Goal: Task Accomplishment & Management: Use online tool/utility

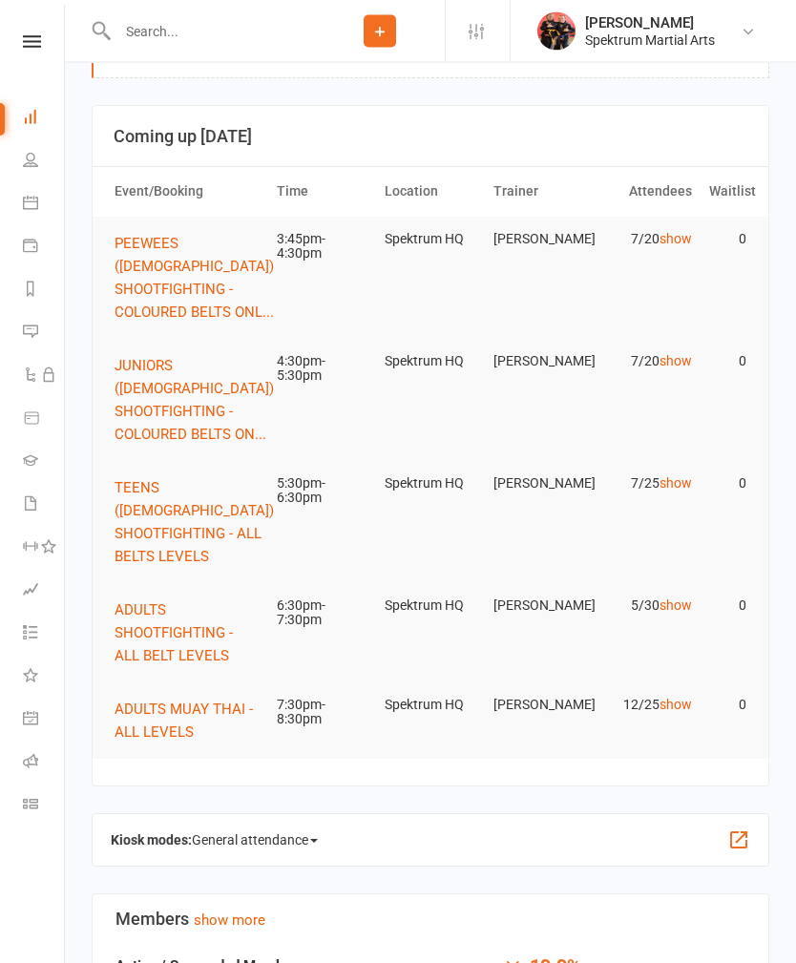
scroll to position [63, 0]
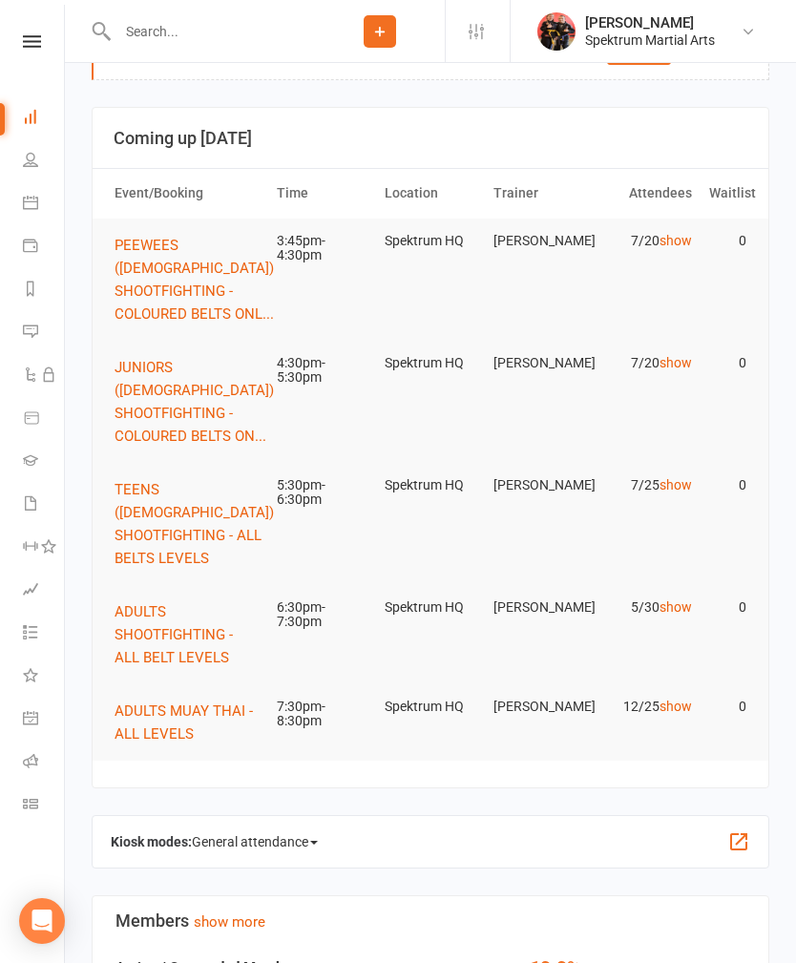
click at [179, 263] on span "PEEWEES ([DEMOGRAPHIC_DATA]) SHOOTFIGHTING - COLOURED BELTS ONL..." at bounding box center [194, 280] width 159 height 86
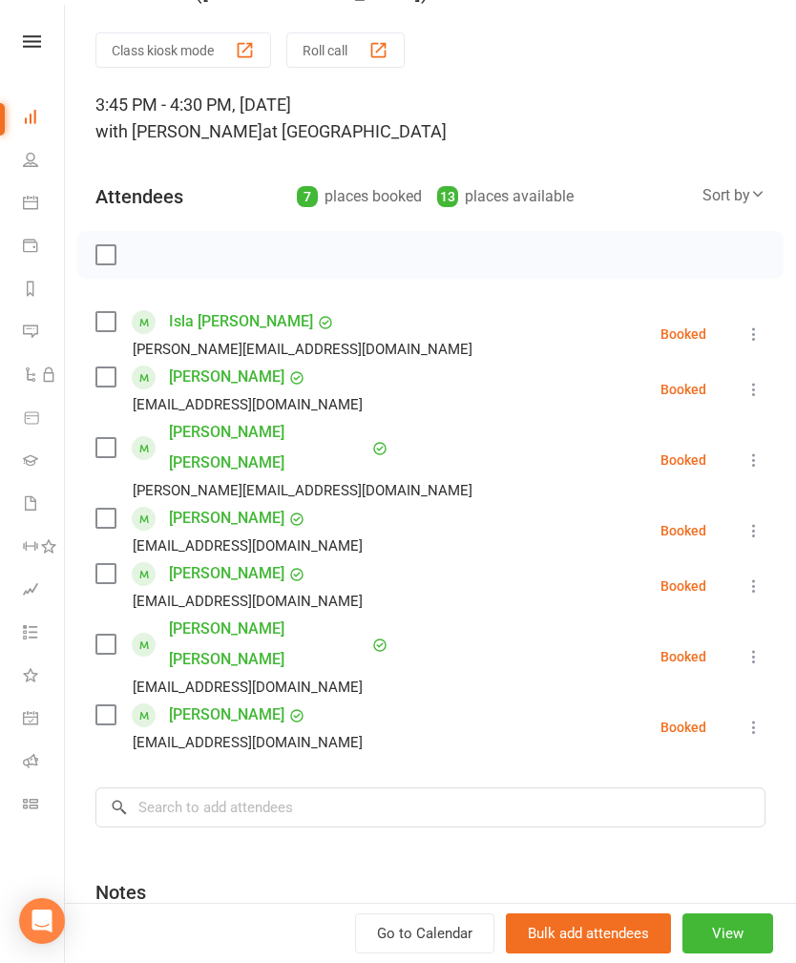
scroll to position [46, 0]
click at [761, 382] on icon at bounding box center [753, 390] width 19 height 19
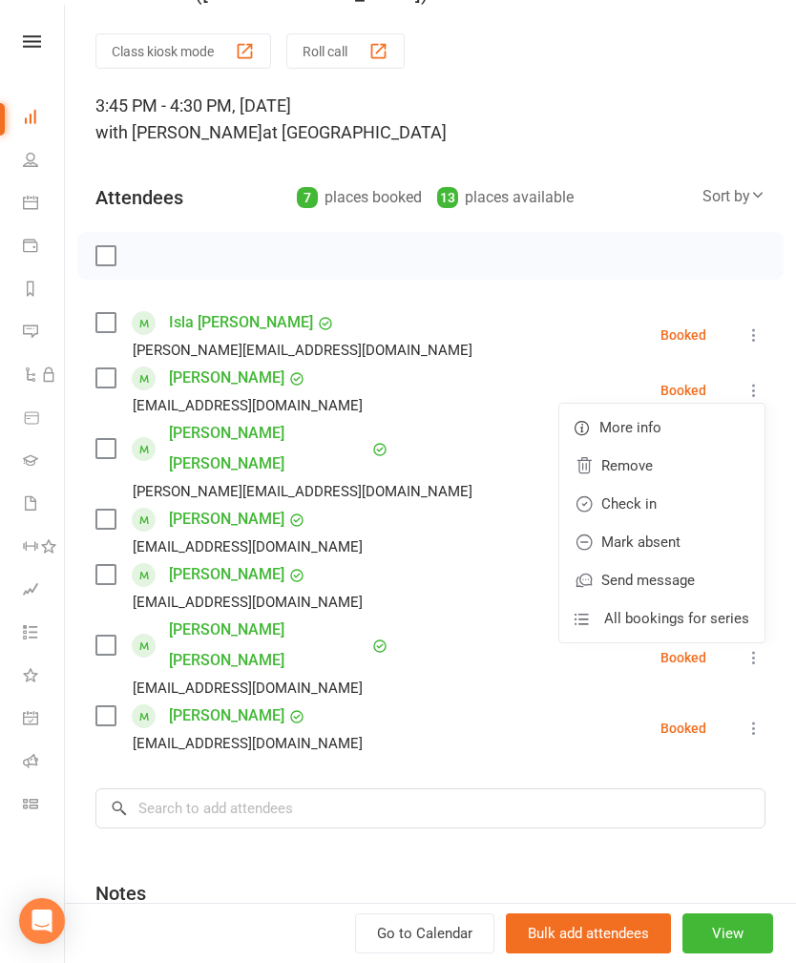
click at [625, 499] on link "Check in" at bounding box center [661, 504] width 205 height 38
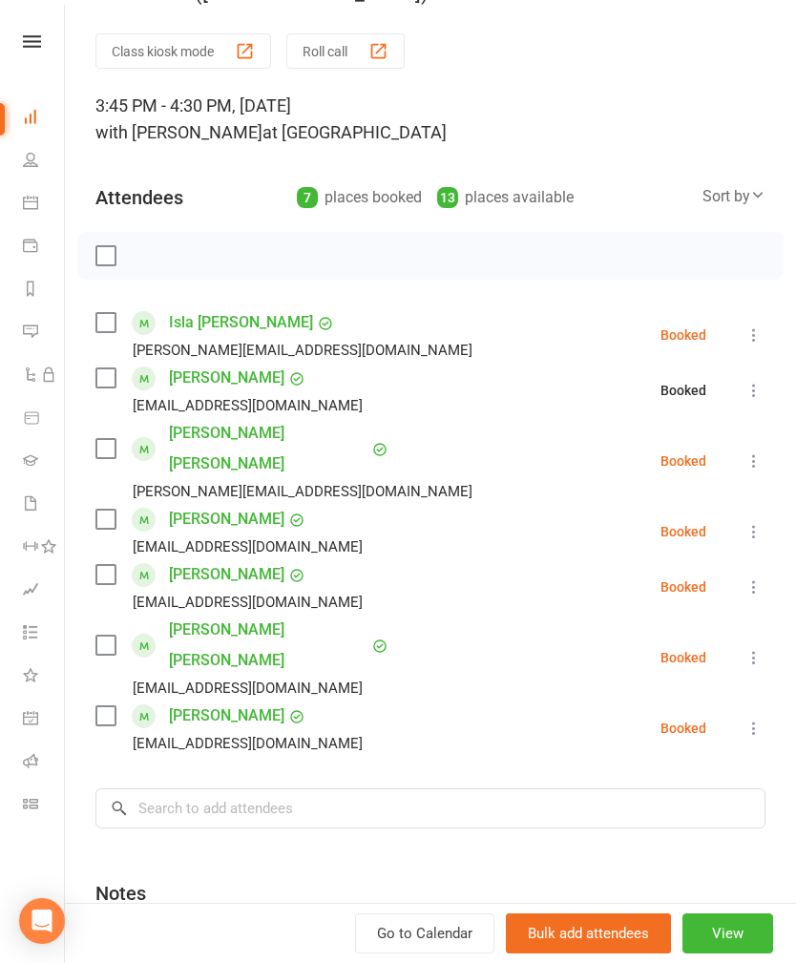
click at [756, 522] on icon at bounding box center [753, 531] width 19 height 19
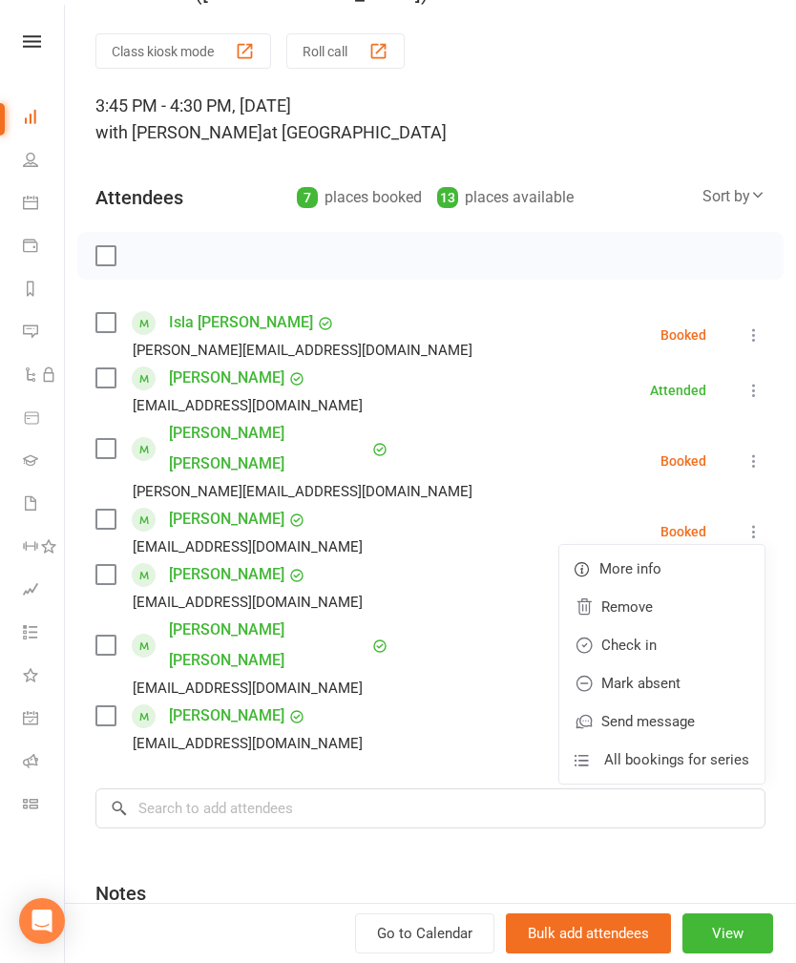
click at [629, 626] on link "Check in" at bounding box center [661, 645] width 205 height 38
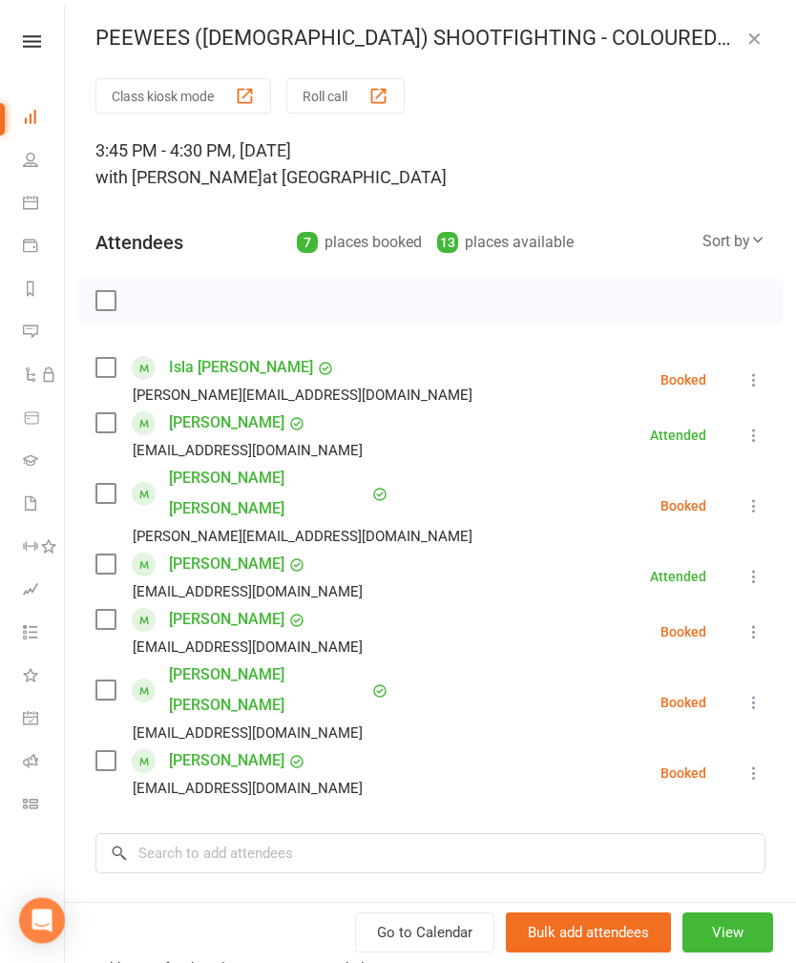
scroll to position [0, 0]
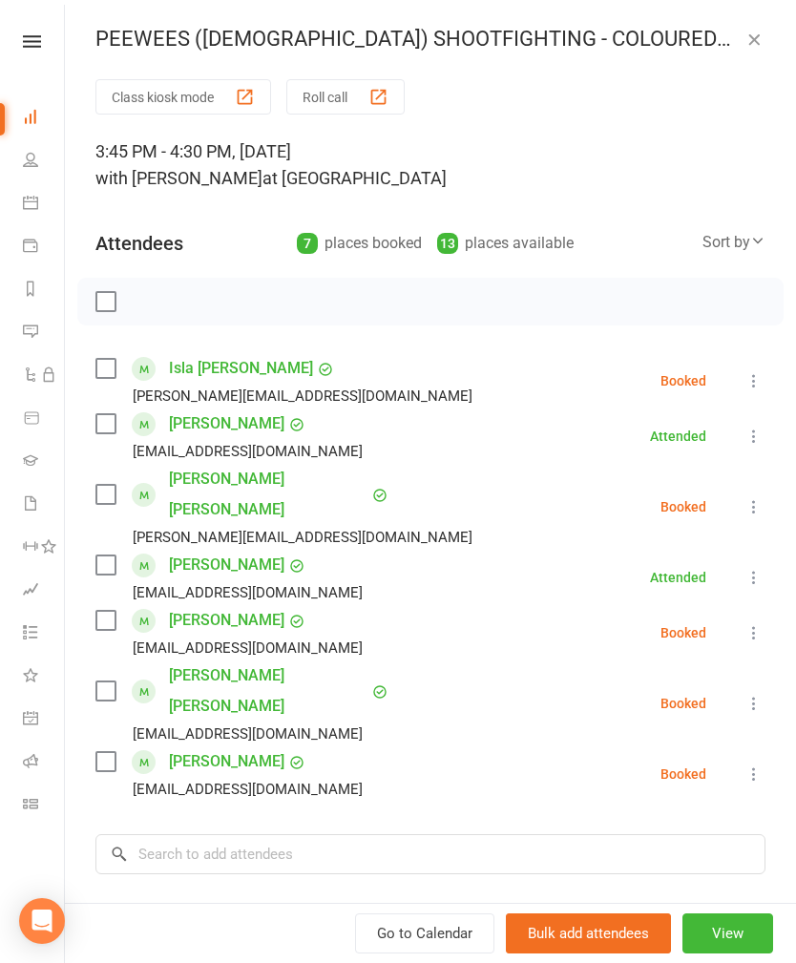
click at [747, 694] on icon at bounding box center [753, 703] width 19 height 19
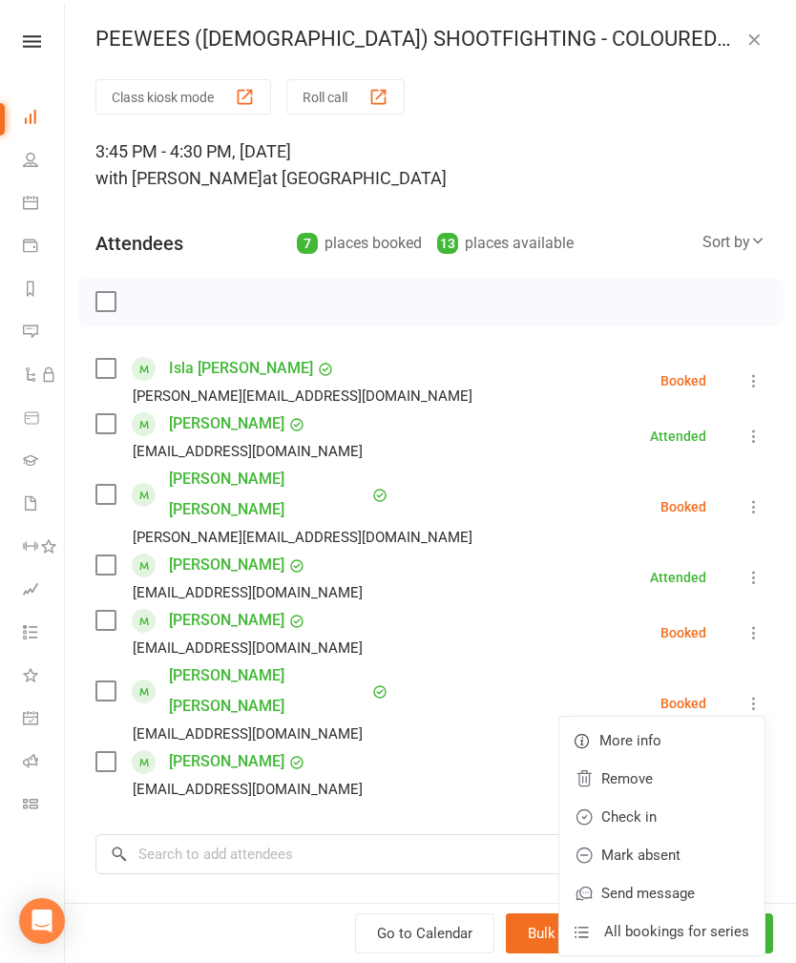
click at [636, 836] on link "Mark absent" at bounding box center [661, 855] width 205 height 38
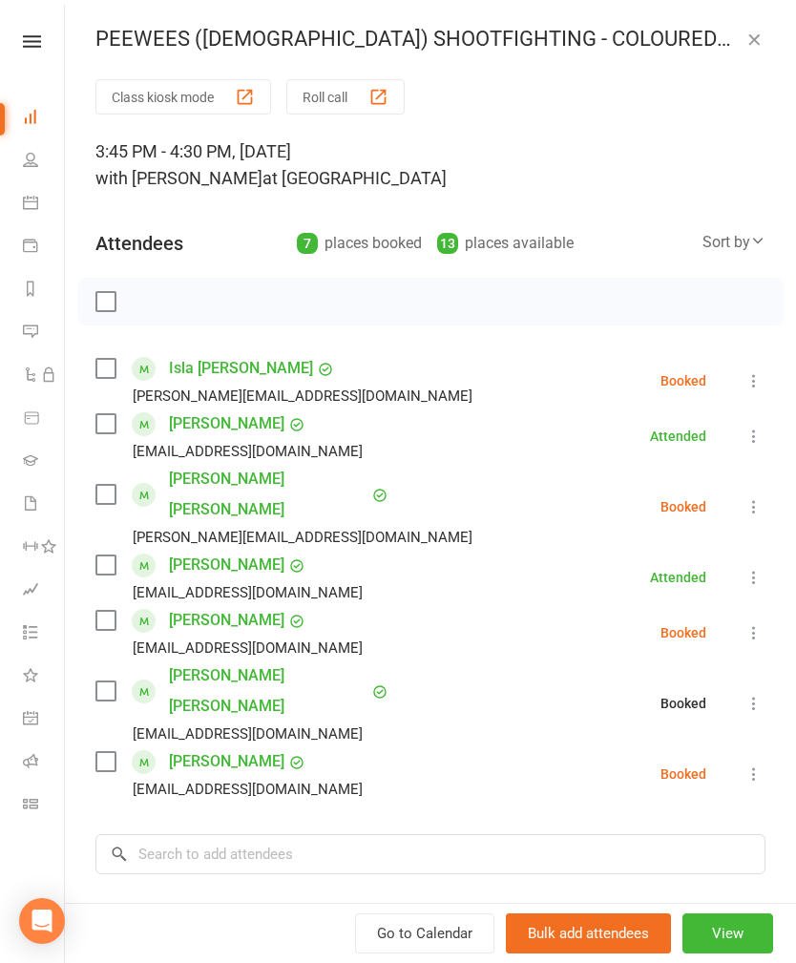
click at [750, 764] on icon at bounding box center [753, 773] width 19 height 19
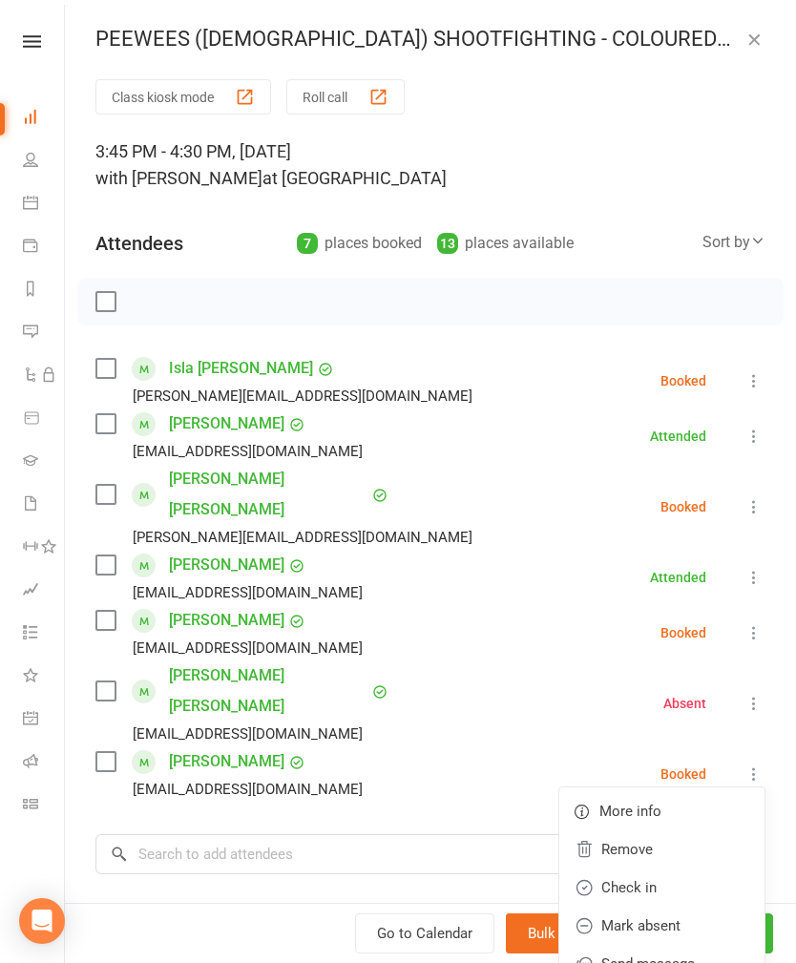
click at [640, 868] on link "Check in" at bounding box center [661, 887] width 205 height 38
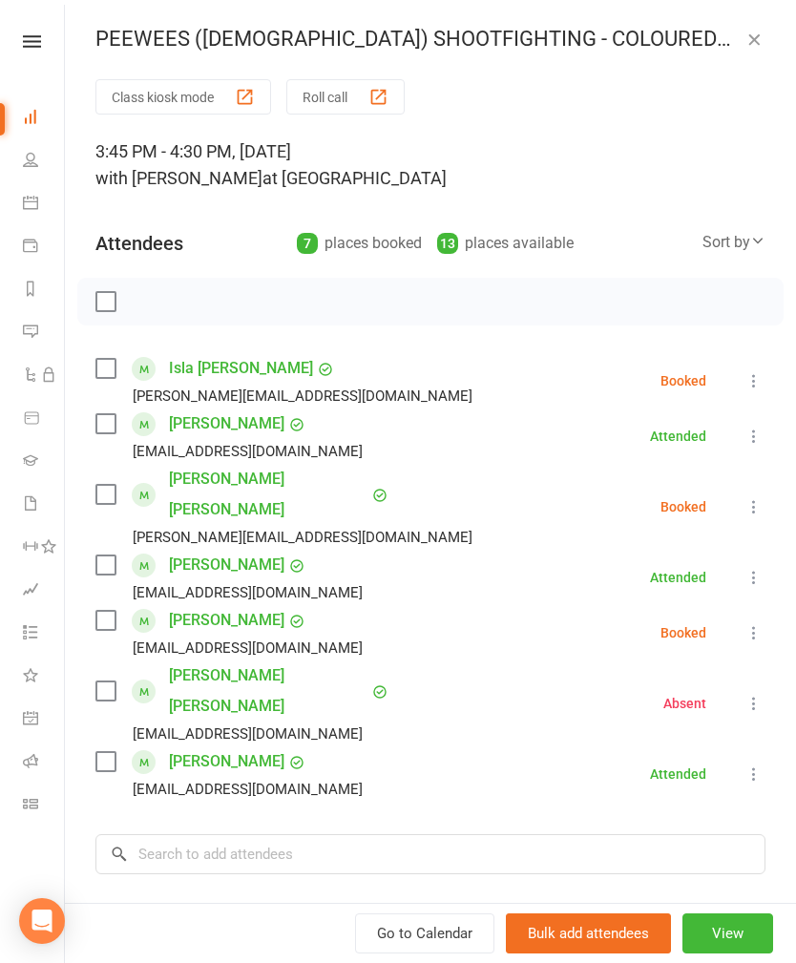
click at [758, 694] on icon at bounding box center [753, 703] width 19 height 19
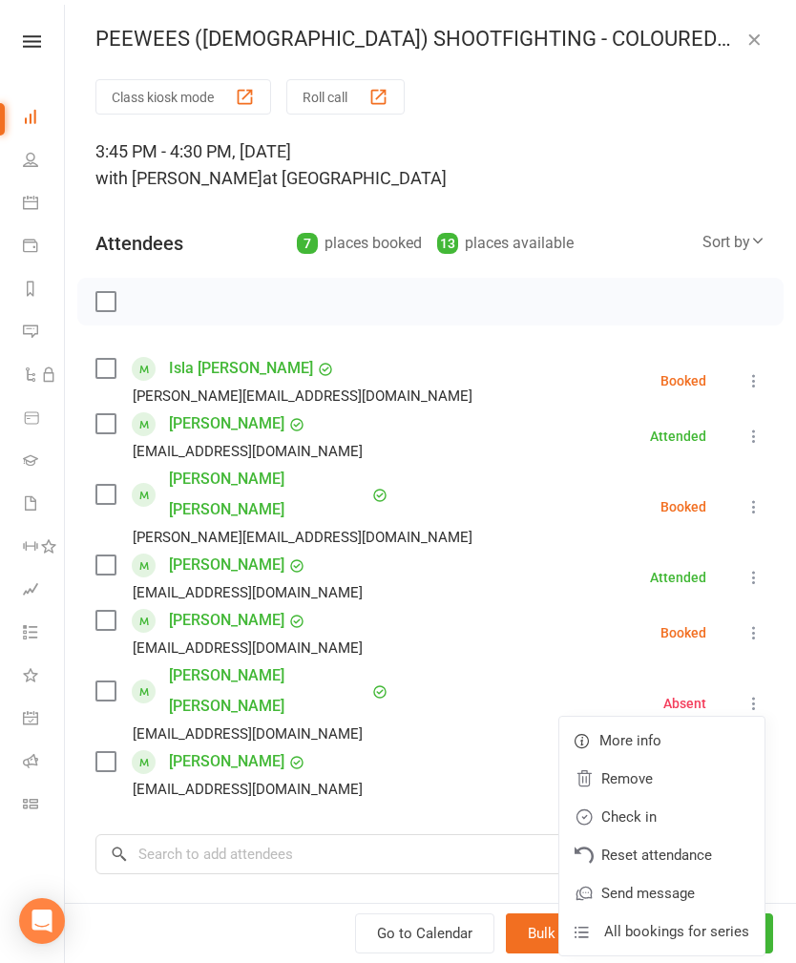
click at [656, 798] on link "Check in" at bounding box center [661, 817] width 205 height 38
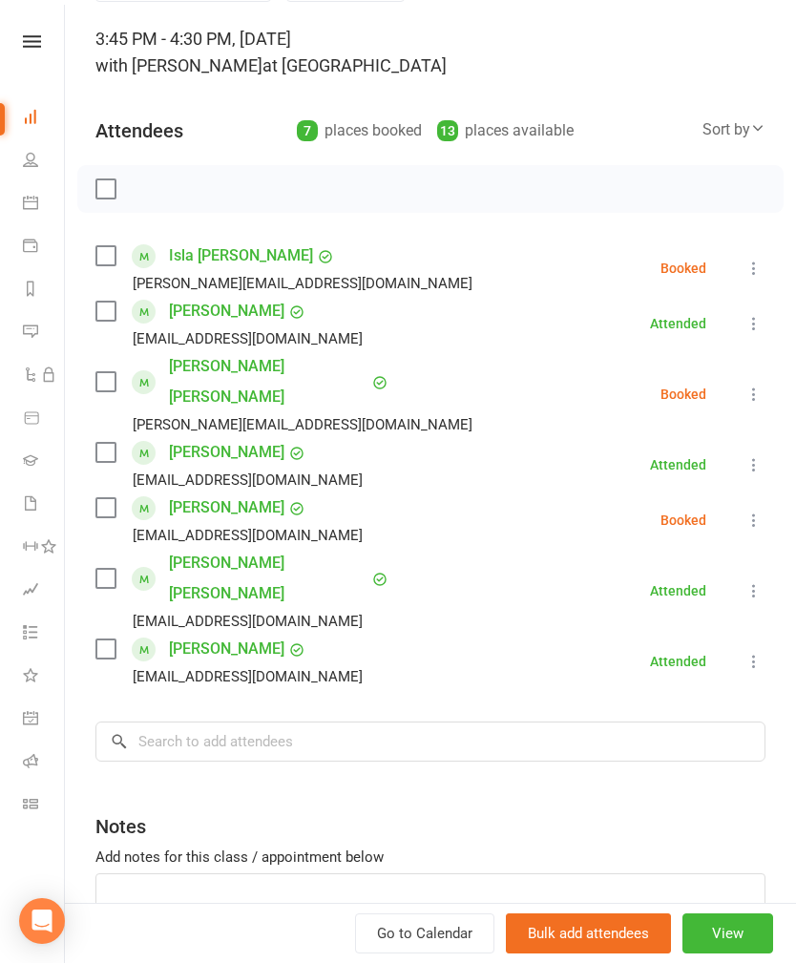
scroll to position [119, 0]
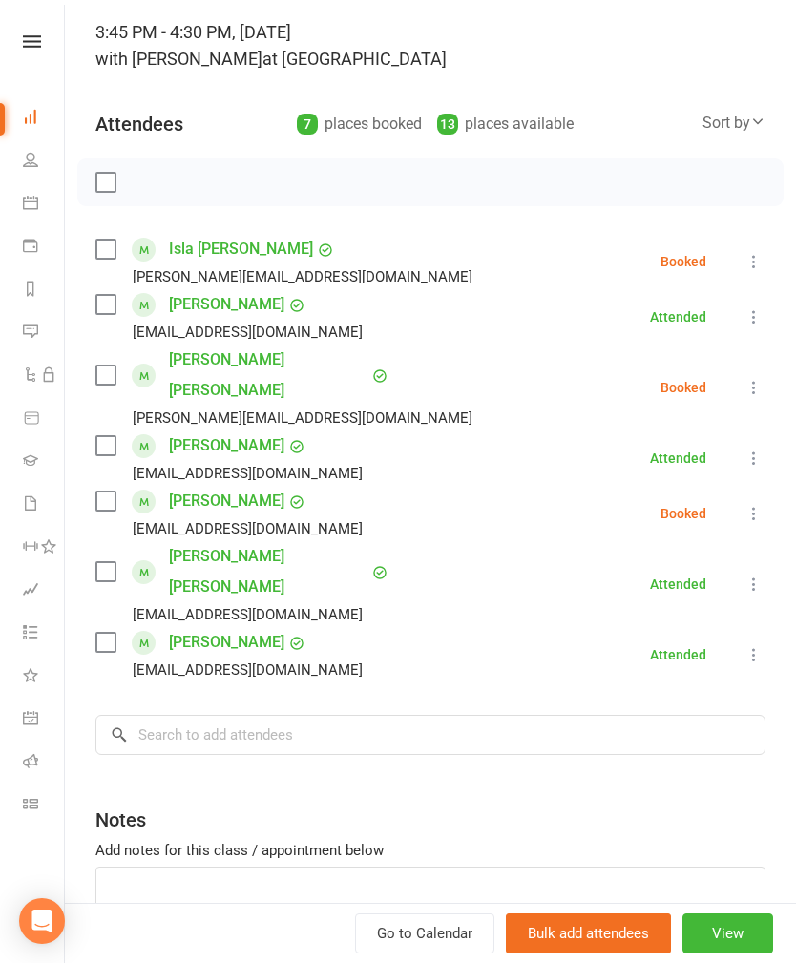
click at [763, 259] on icon at bounding box center [753, 261] width 19 height 19
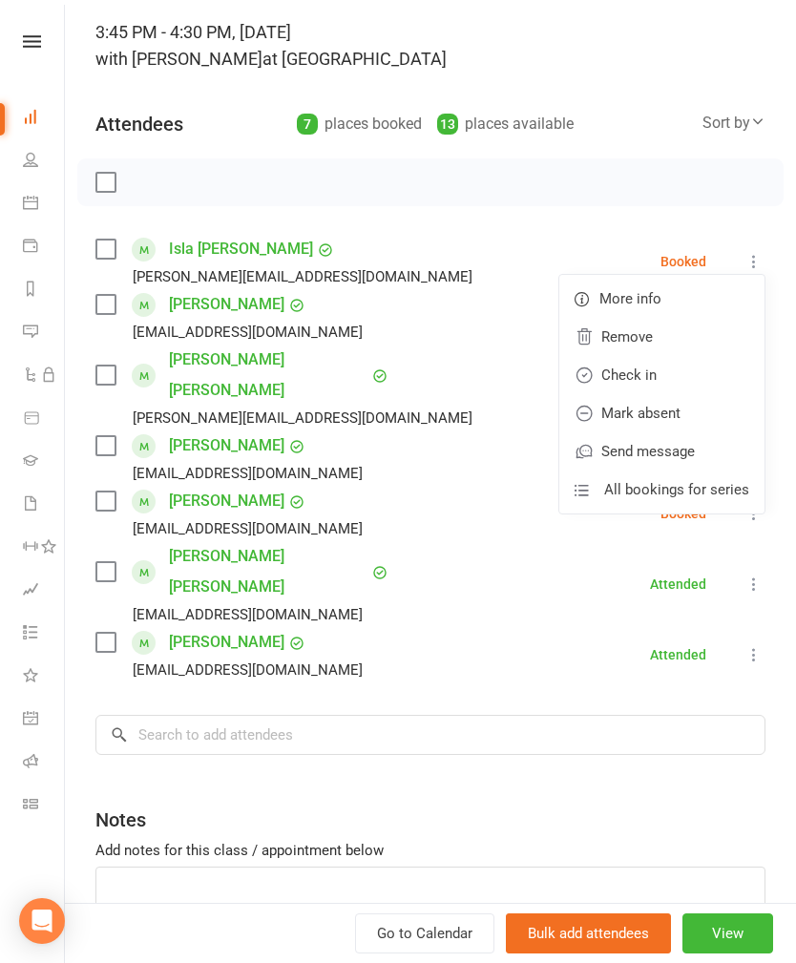
click at [406, 704] on div "Class kiosk mode Roll call 3:45 PM - 4:30 PM, Thursday, September, 11, 2025 wit…" at bounding box center [430, 492] width 731 height 1065
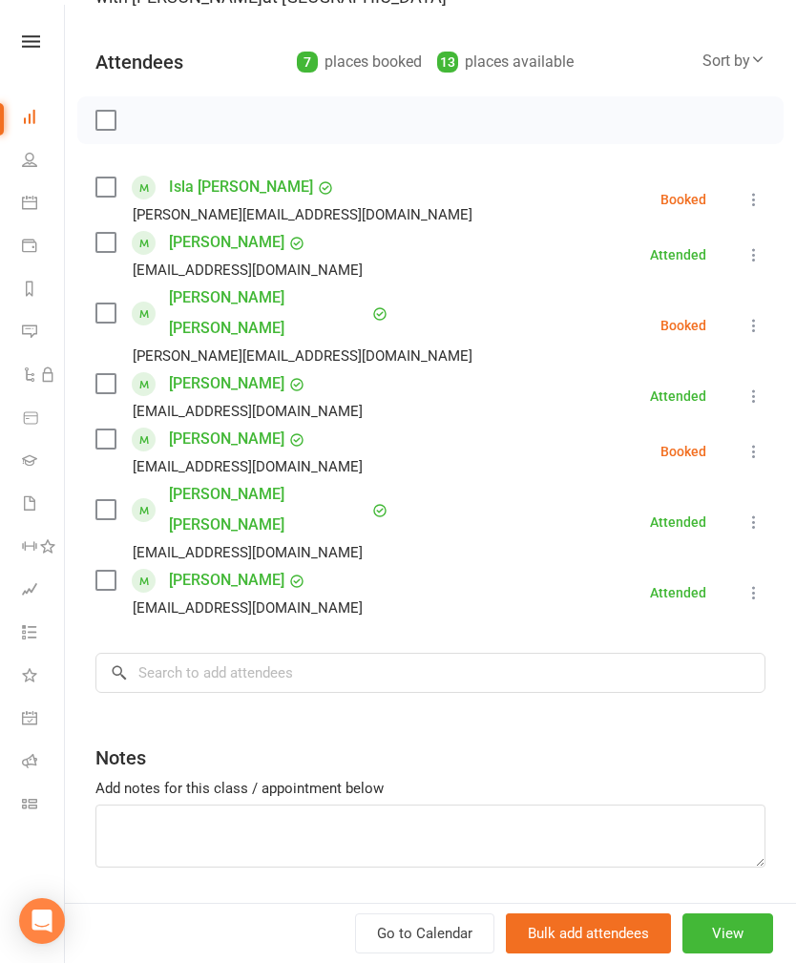
scroll to position [180, 0]
click at [761, 443] on icon at bounding box center [753, 452] width 19 height 19
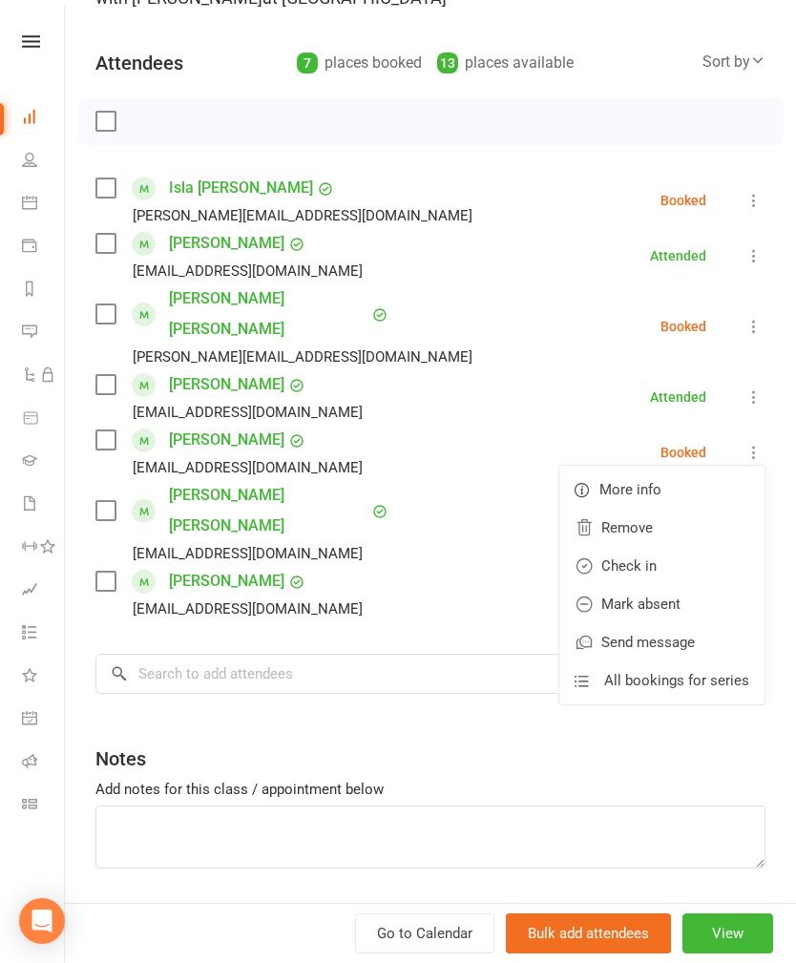
click at [629, 547] on link "Check in" at bounding box center [661, 566] width 205 height 38
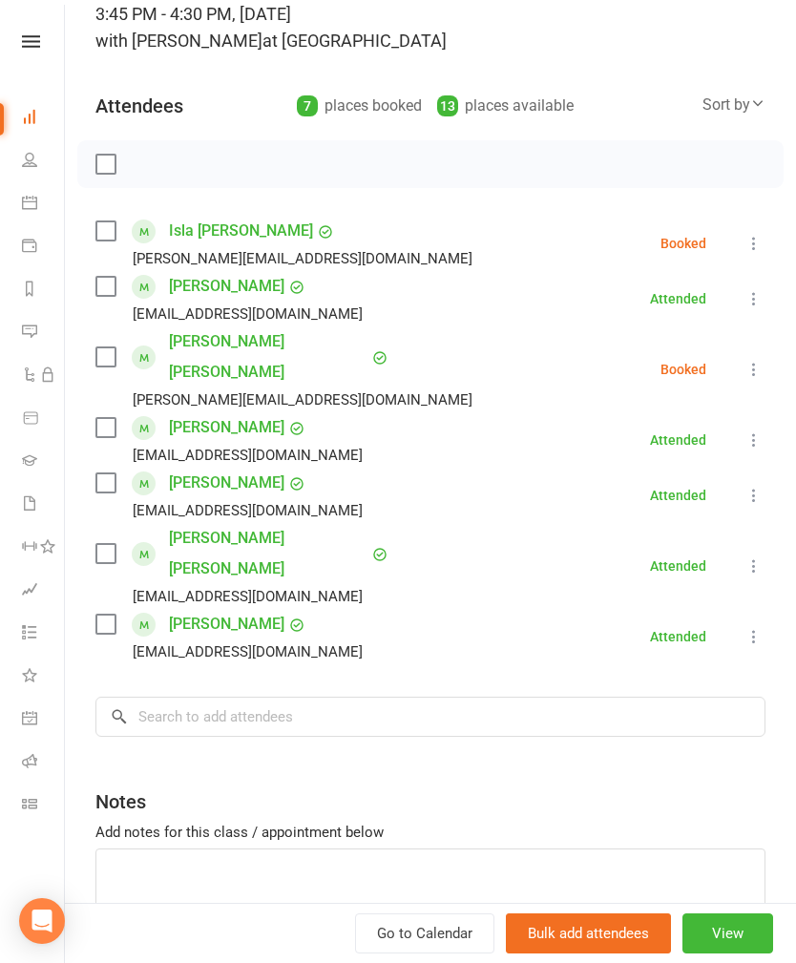
scroll to position [140, 0]
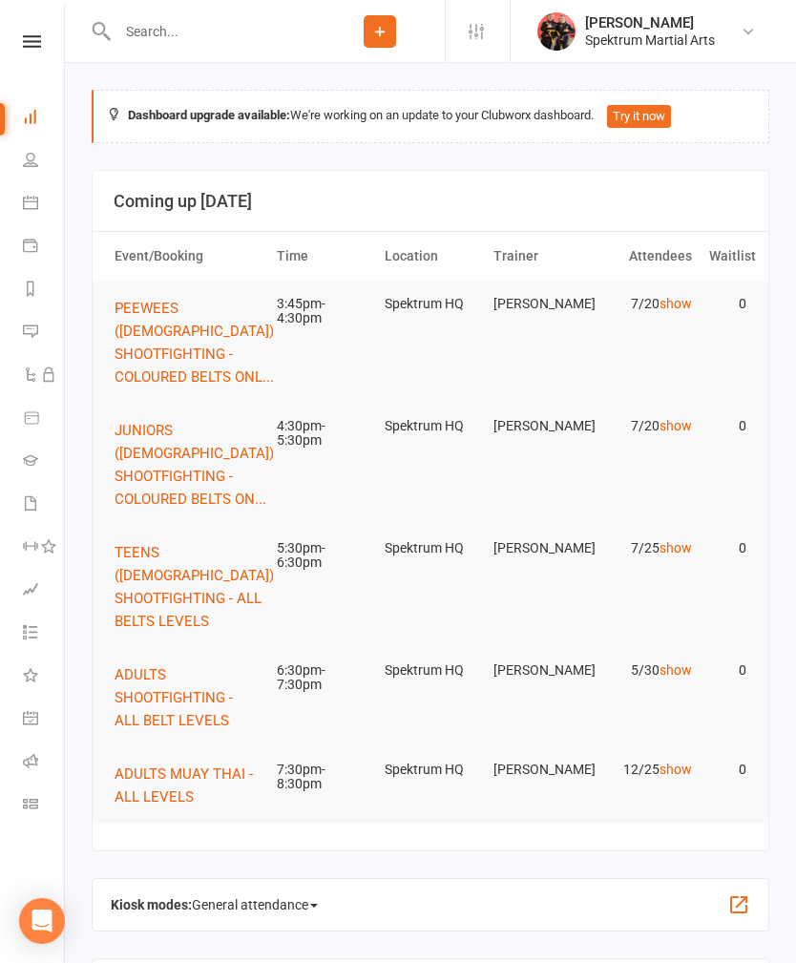
click at [177, 447] on span "JUNIORS ([DEMOGRAPHIC_DATA]) SHOOTFIGHTING - COLOURED BELTS ON..." at bounding box center [194, 465] width 159 height 86
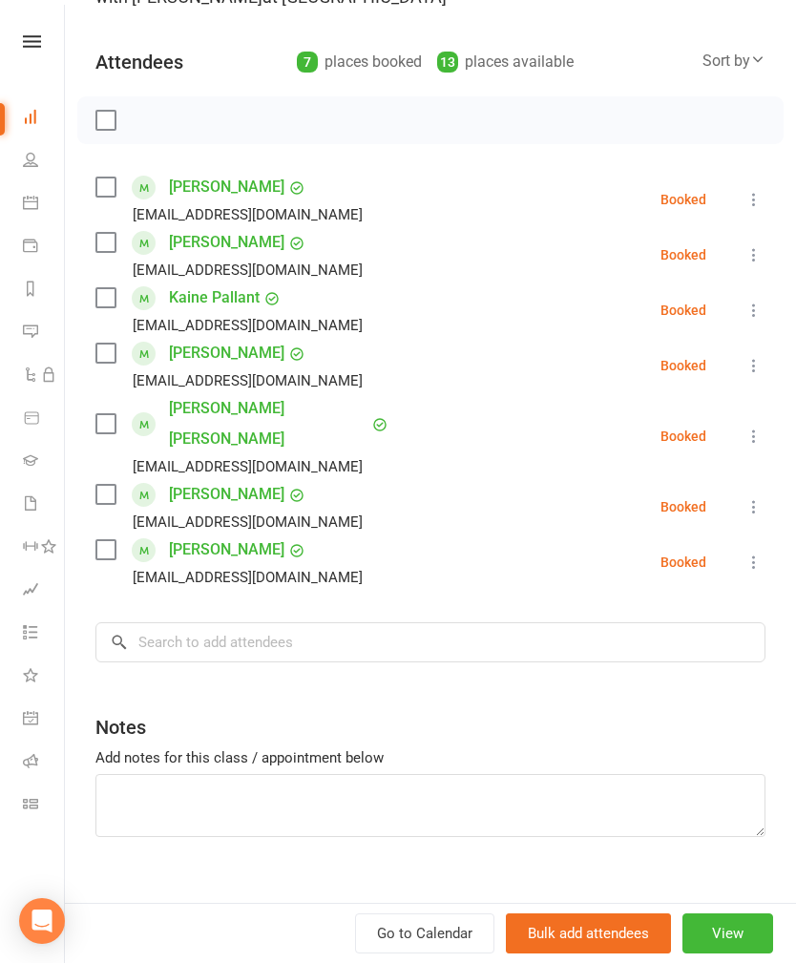
scroll to position [180, 0]
click at [752, 200] on icon at bounding box center [753, 200] width 19 height 19
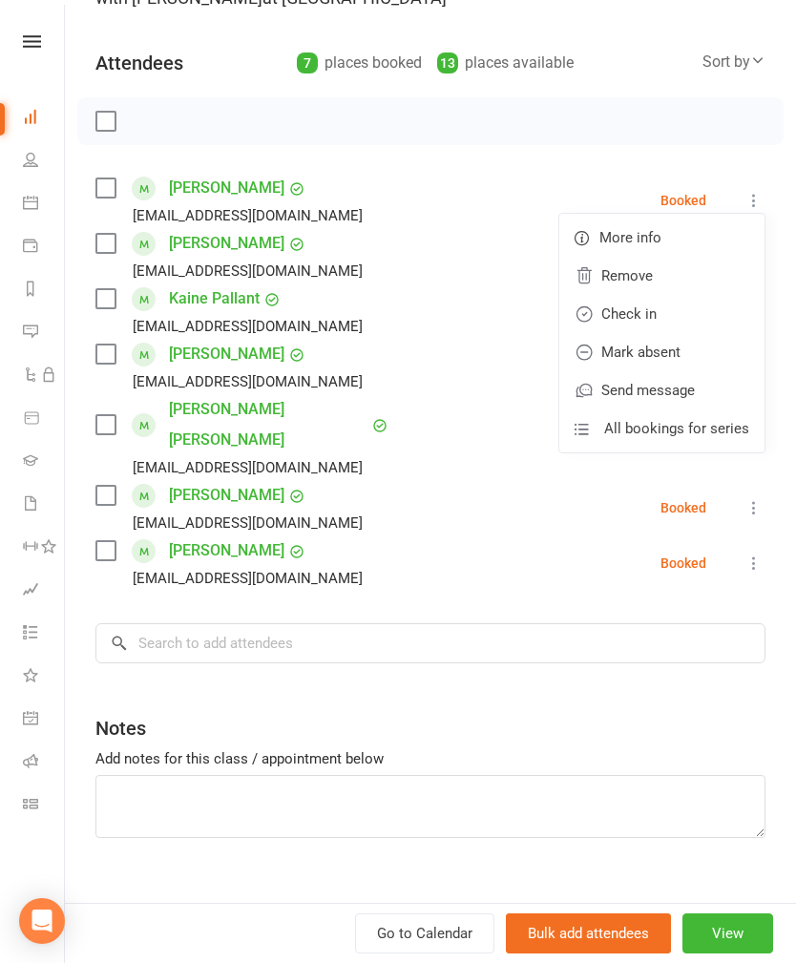
click at [652, 310] on link "Check in" at bounding box center [661, 314] width 205 height 38
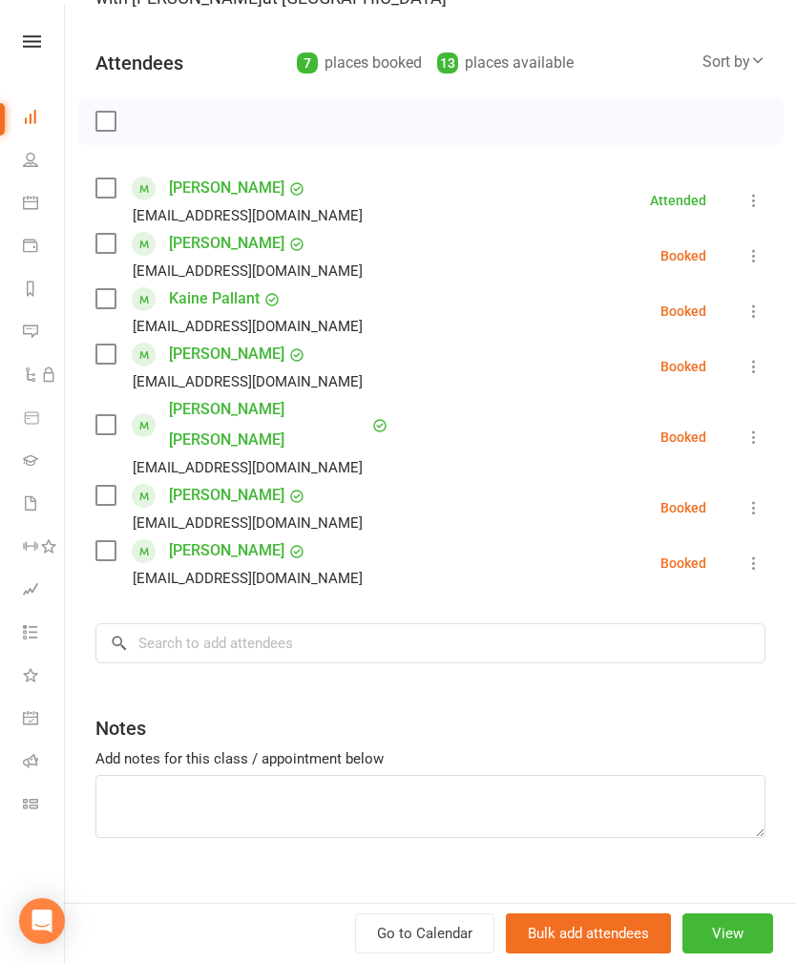
click at [763, 359] on icon at bounding box center [753, 366] width 19 height 19
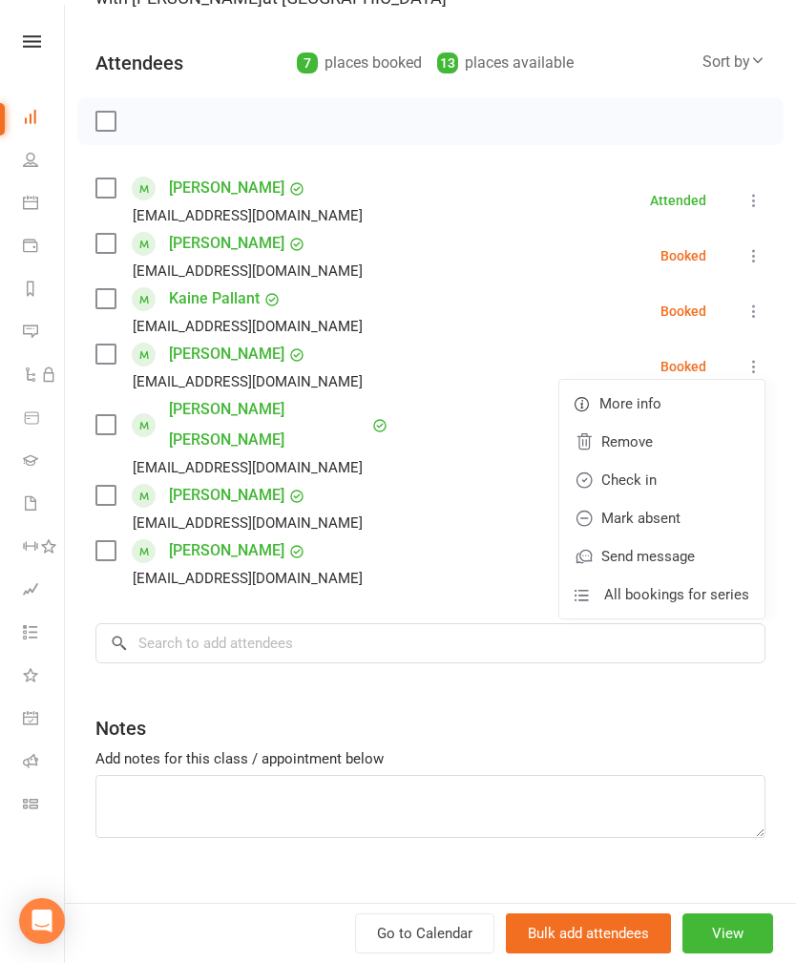
click at [631, 471] on link "Check in" at bounding box center [661, 480] width 205 height 38
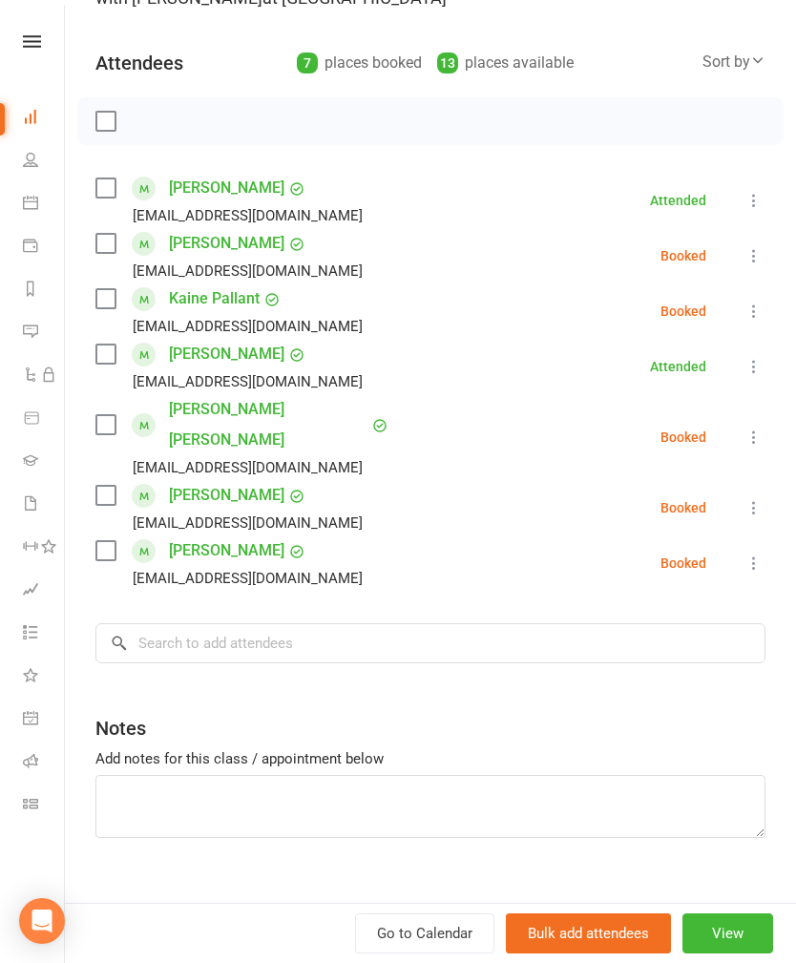
click at [750, 259] on icon at bounding box center [753, 255] width 19 height 19
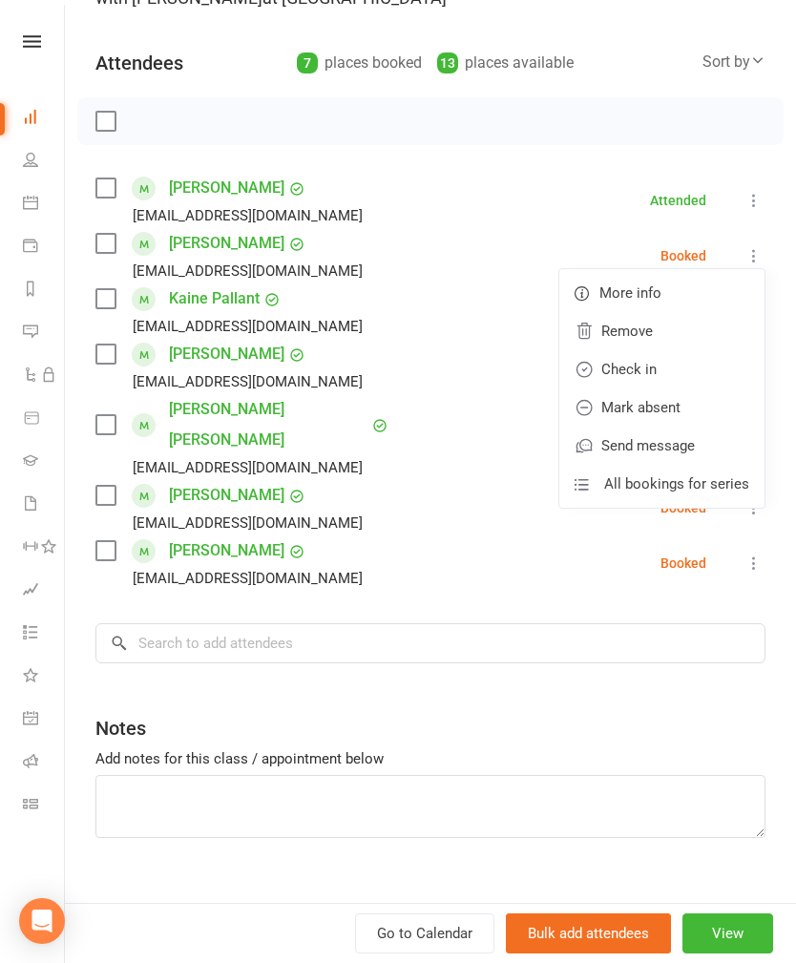
click at [636, 368] on link "Check in" at bounding box center [661, 369] width 205 height 38
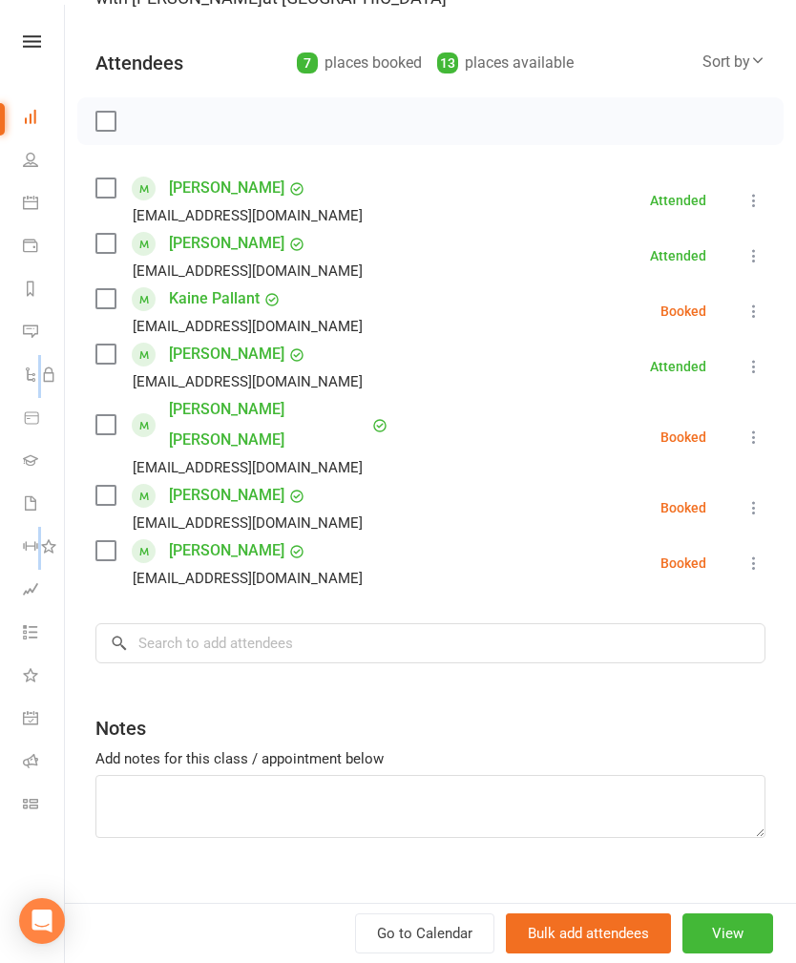
click at [308, 700] on div "Notes" at bounding box center [430, 723] width 670 height 47
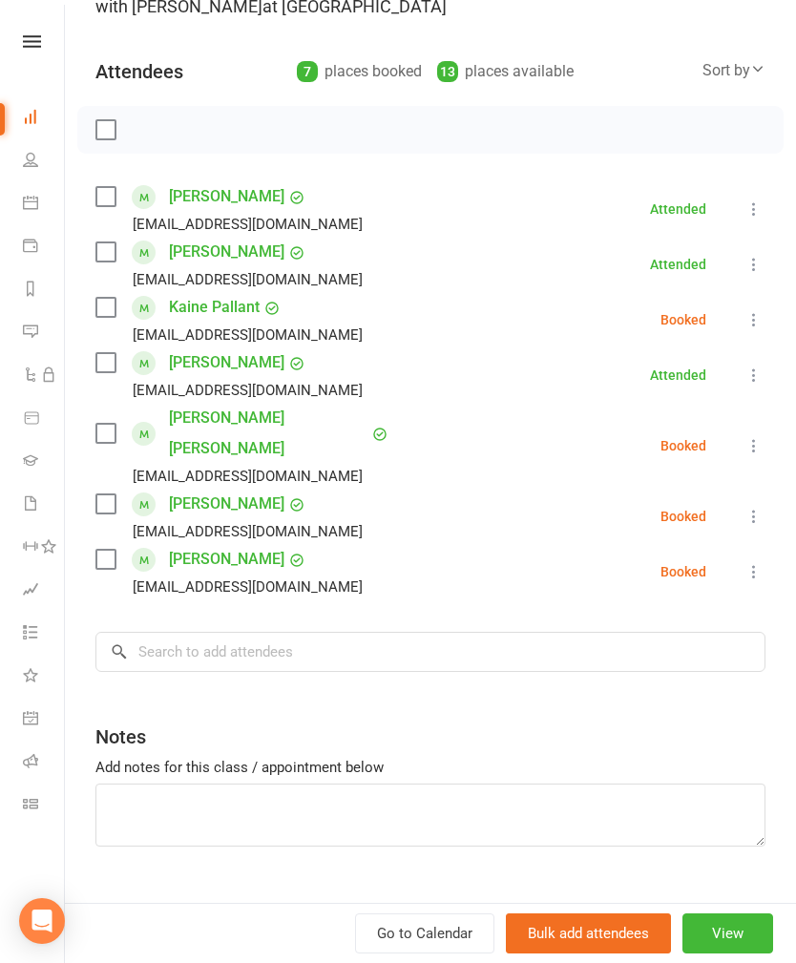
scroll to position [171, 0]
click at [754, 563] on icon at bounding box center [753, 572] width 19 height 19
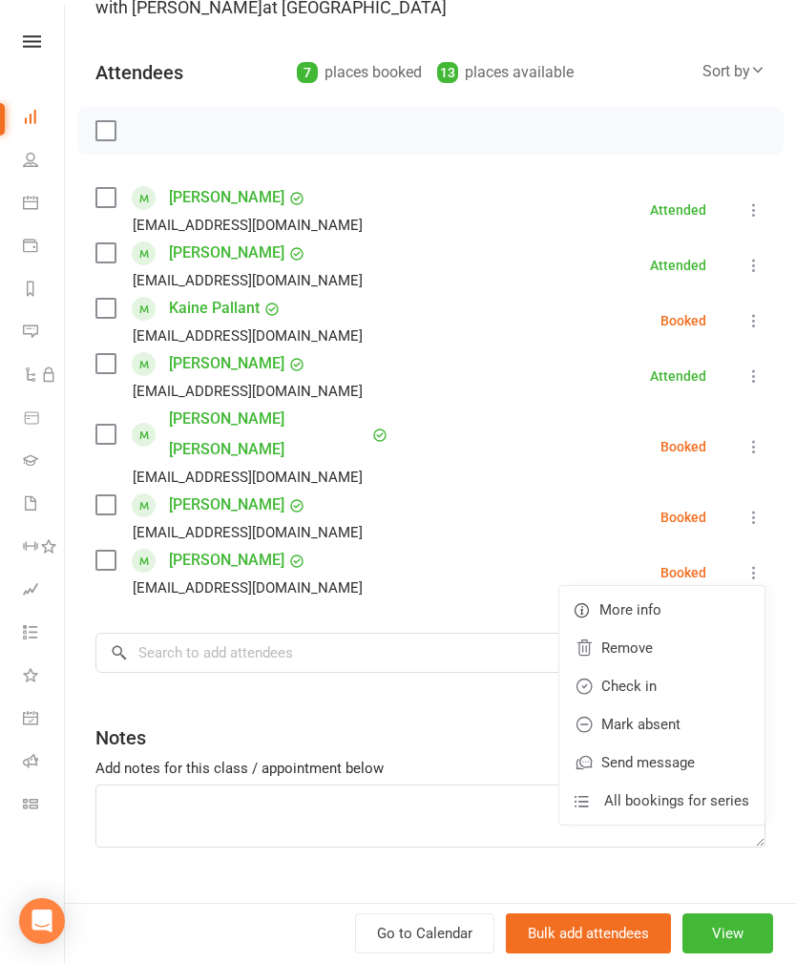
click at [631, 667] on link "Check in" at bounding box center [661, 686] width 205 height 38
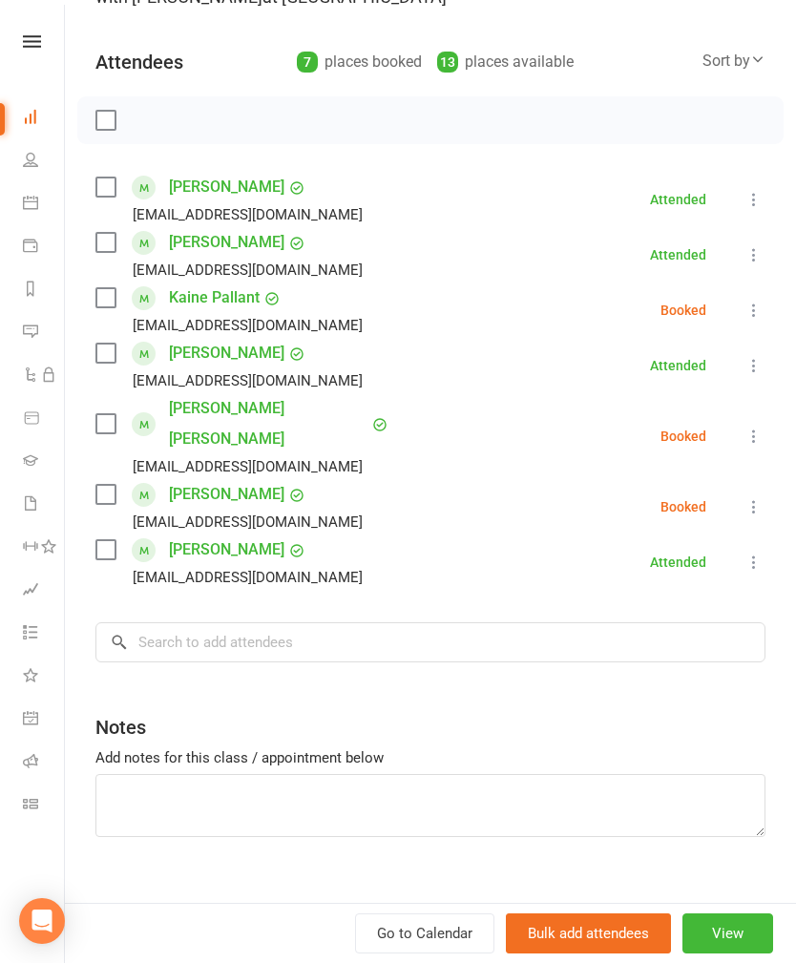
scroll to position [180, 0]
click at [763, 553] on icon at bounding box center [753, 562] width 19 height 19
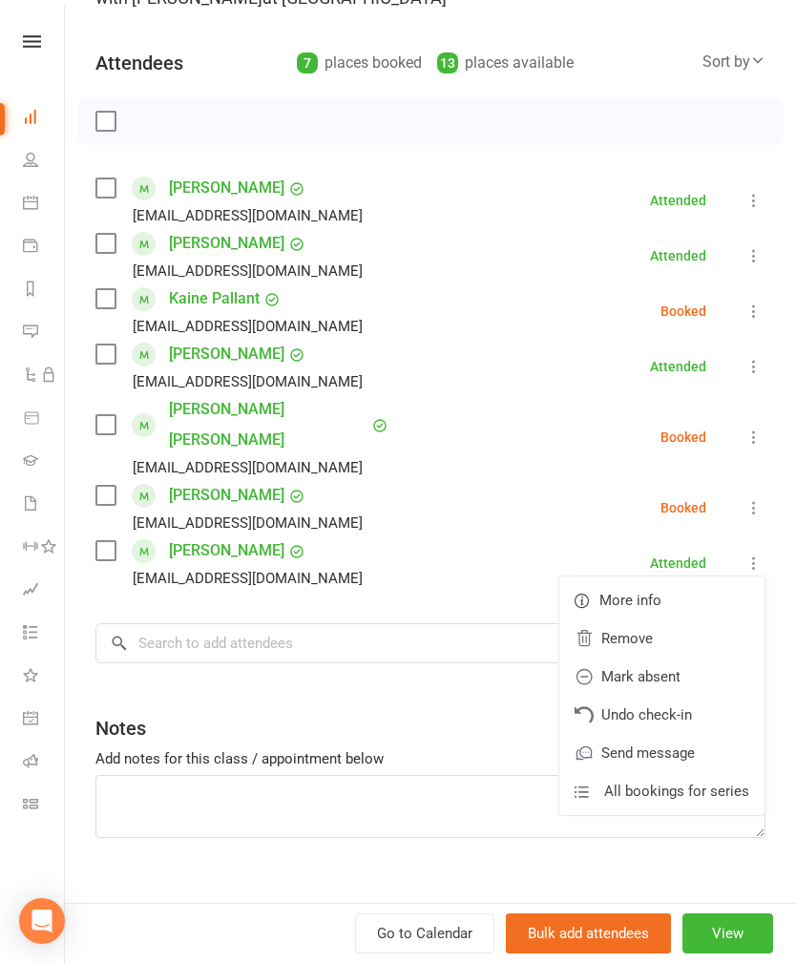
click at [468, 700] on div "Notes" at bounding box center [430, 723] width 670 height 47
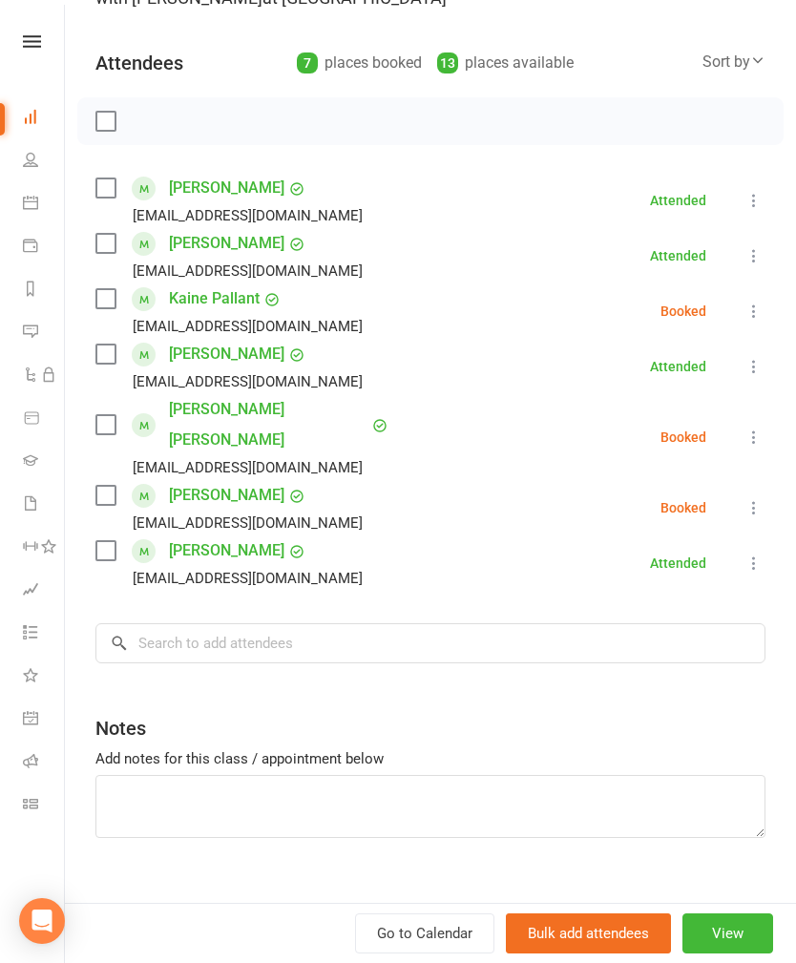
click at [763, 553] on icon at bounding box center [753, 562] width 19 height 19
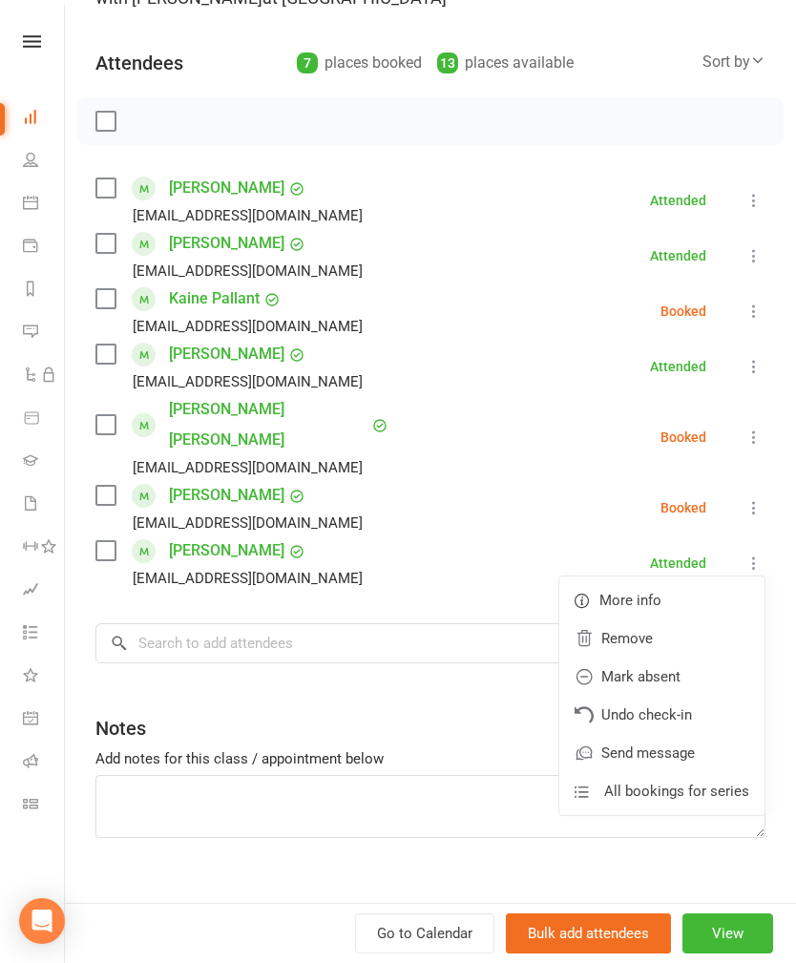
click at [466, 700] on div "Notes" at bounding box center [430, 723] width 670 height 47
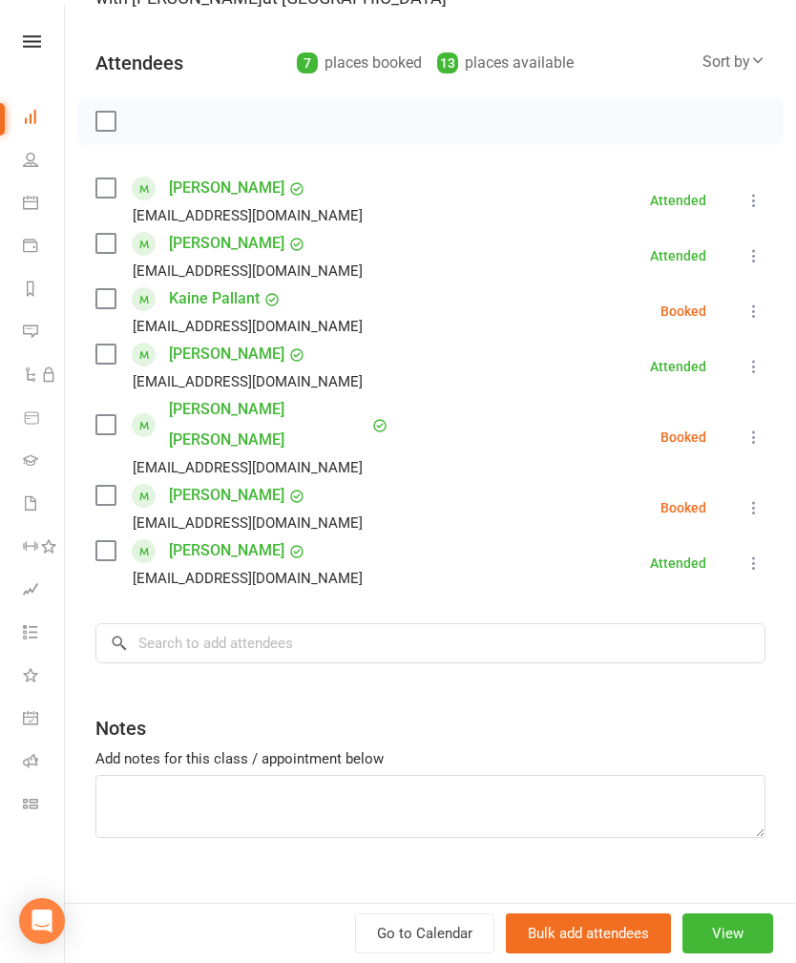
click at [751, 553] on icon at bounding box center [753, 562] width 19 height 19
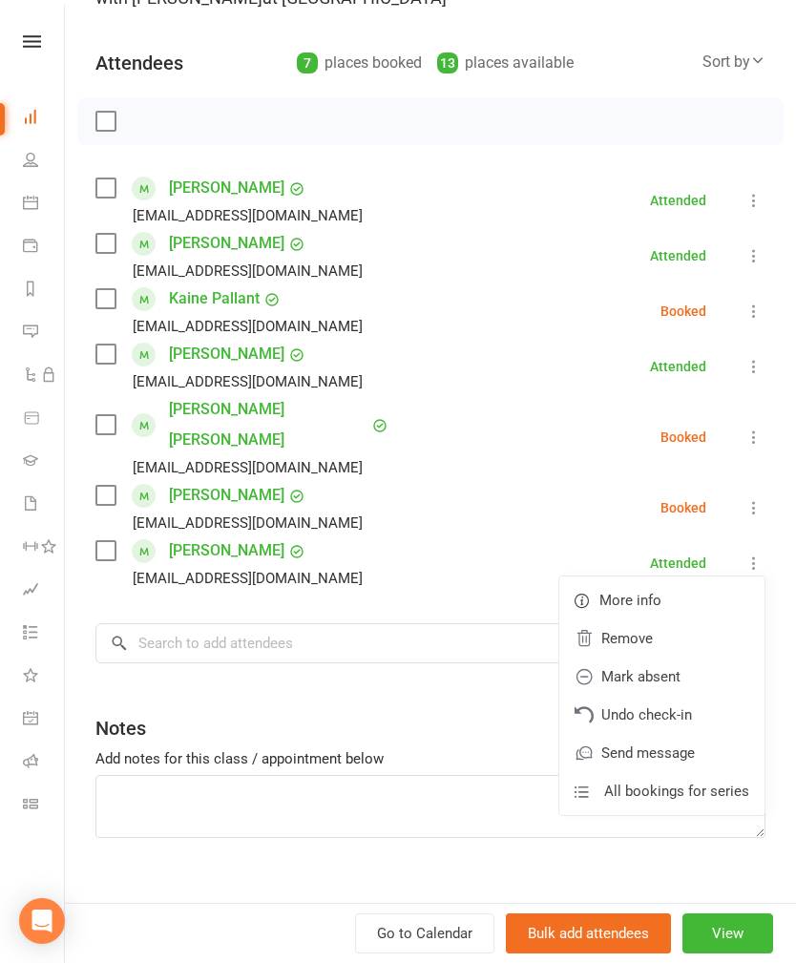
click at [489, 663] on div "Class kiosk mode Roll call 4:30 PM - 5:30 PM, Thursday, September, 11, 2025 wit…" at bounding box center [430, 416] width 731 height 1034
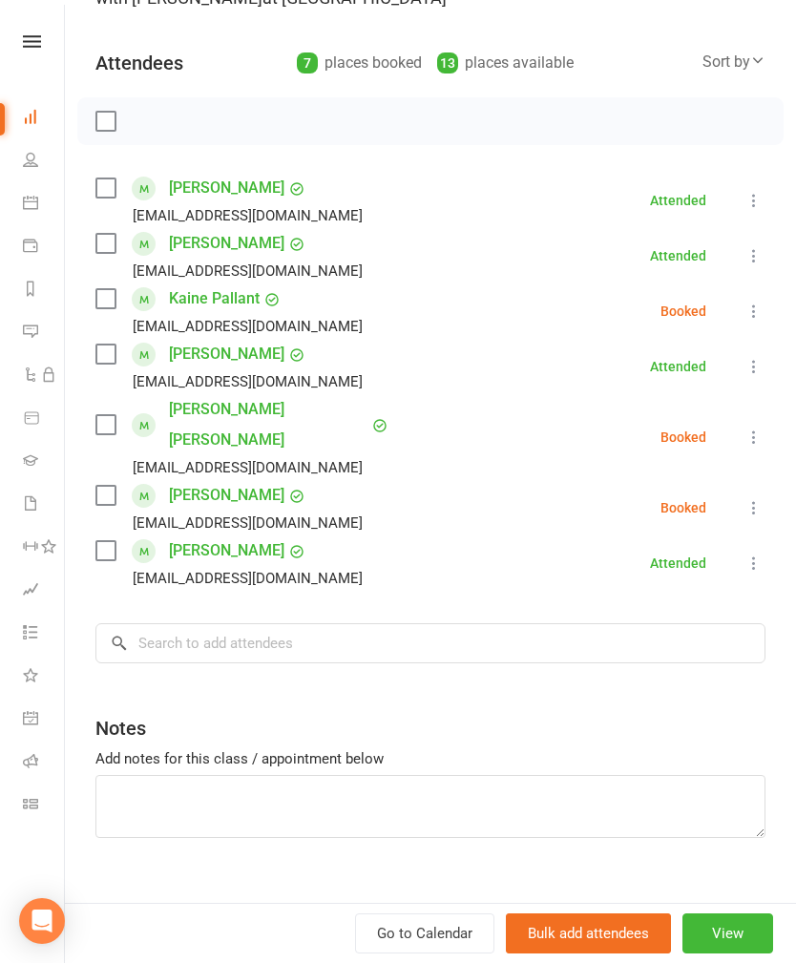
click at [750, 428] on icon at bounding box center [753, 437] width 19 height 19
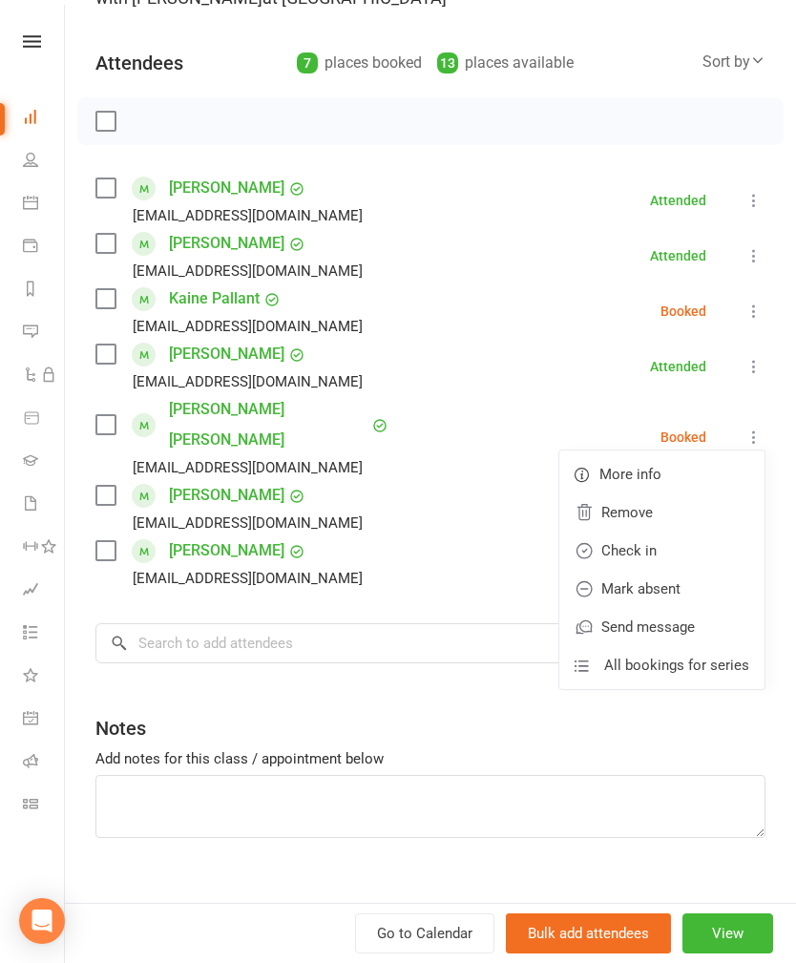
click at [629, 532] on link "Check in" at bounding box center [661, 551] width 205 height 38
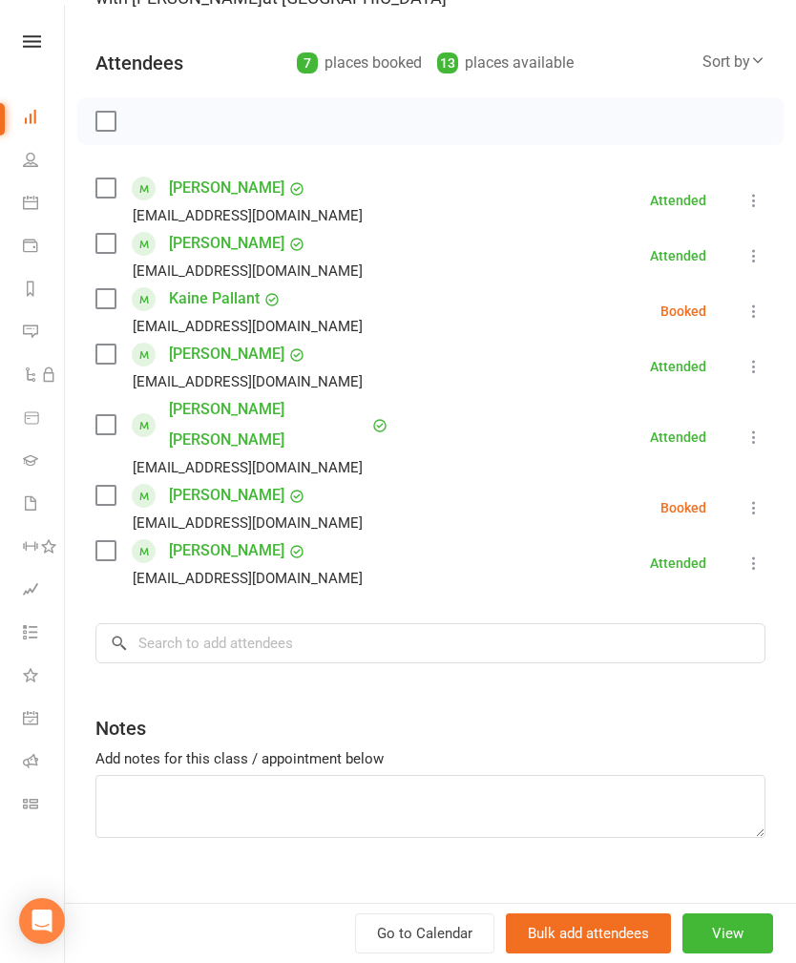
click at [761, 498] on icon at bounding box center [753, 507] width 19 height 19
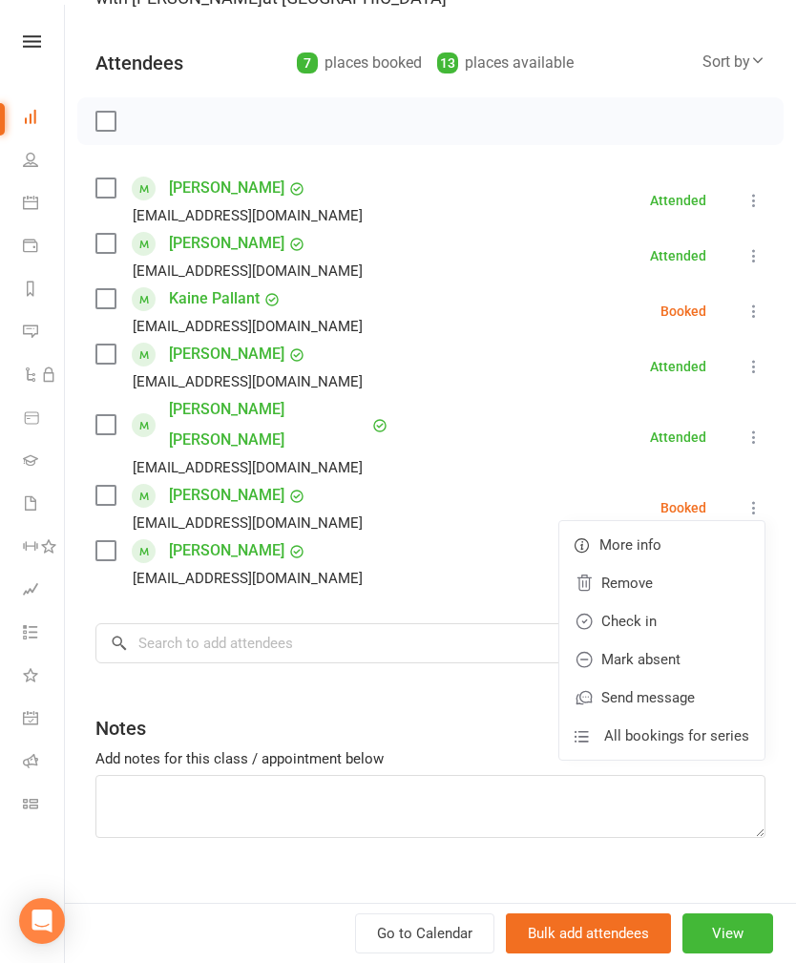
click at [598, 602] on link "Check in" at bounding box center [661, 621] width 205 height 38
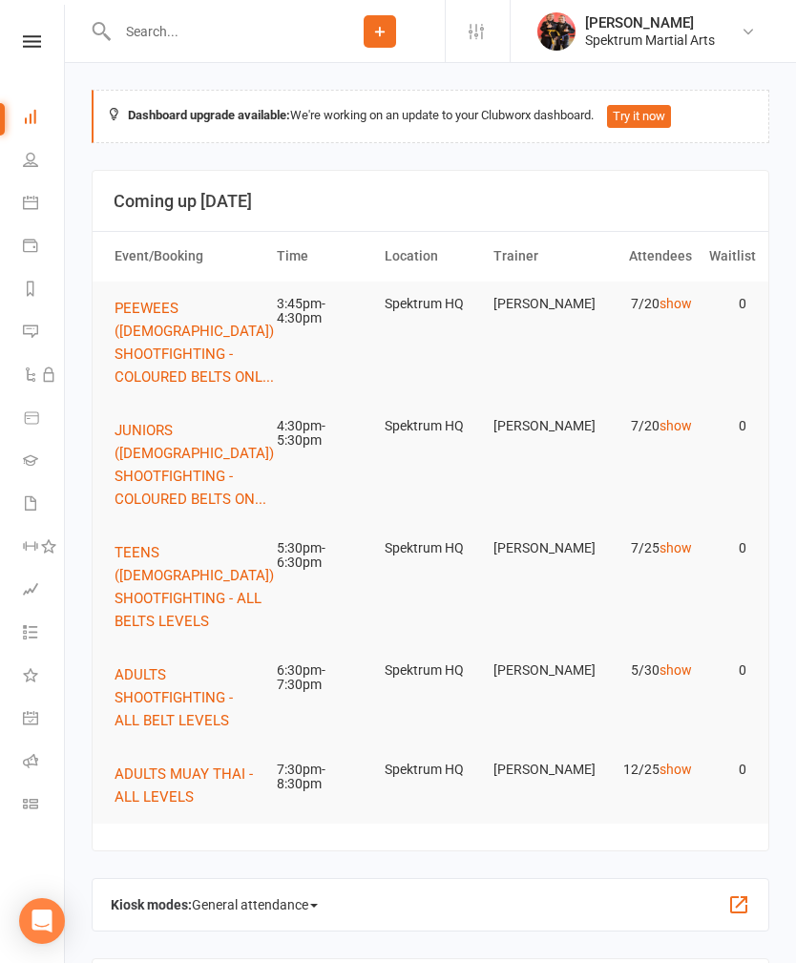
click at [176, 560] on button "TEENS ([DEMOGRAPHIC_DATA]) SHOOTFIGHTING - ALL BELTS LEVELS" at bounding box center [201, 587] width 173 height 92
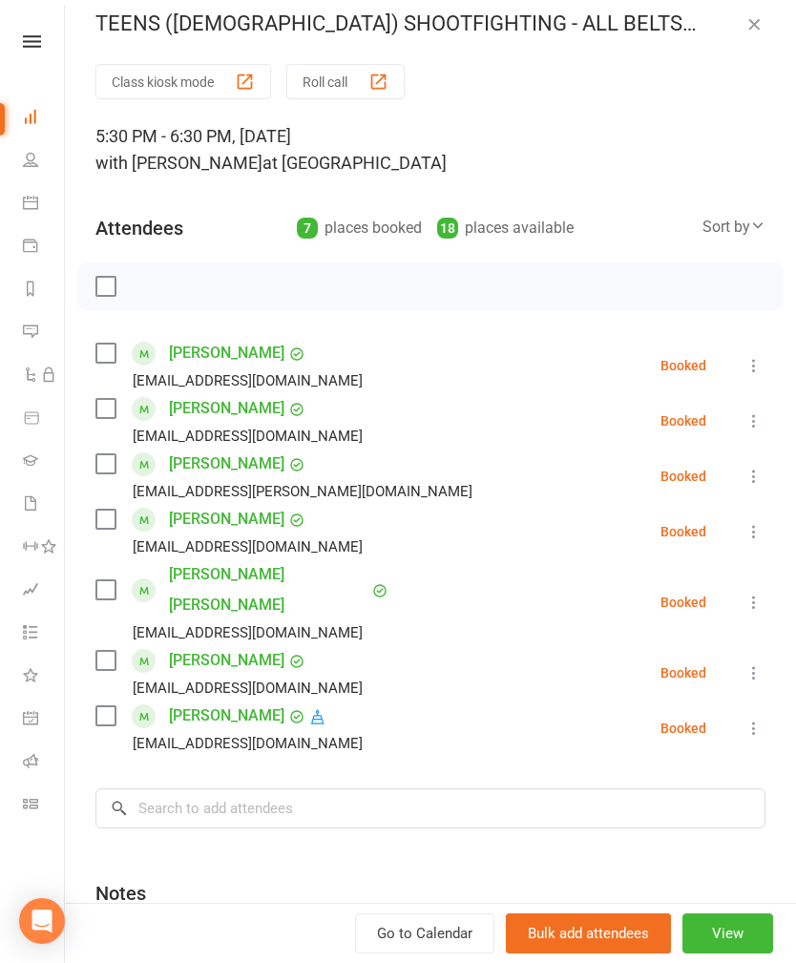
scroll to position [20, 0]
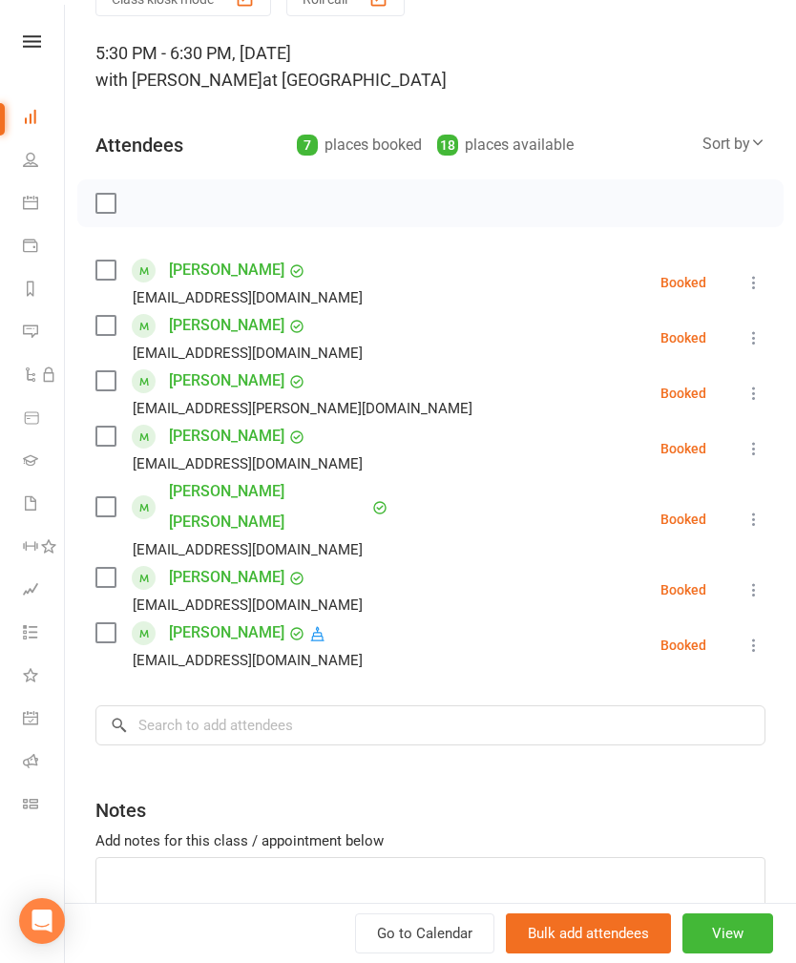
scroll to position [109, 0]
